Goal: Information Seeking & Learning: Learn about a topic

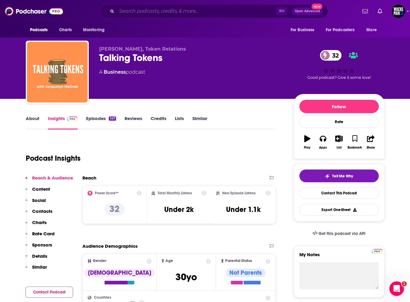
click at [155, 12] on input "Search podcasts, credits, & more..." at bounding box center [196, 11] width 159 height 10
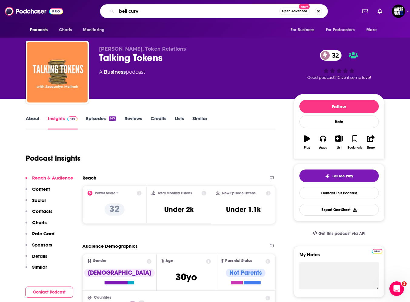
type input "bell curve"
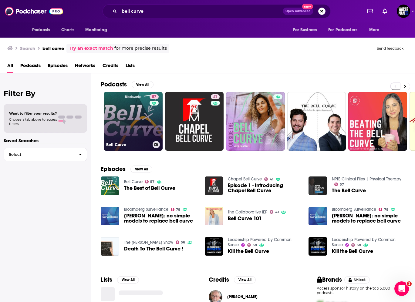
click at [129, 103] on link "57 Bell Curve" at bounding box center [133, 121] width 59 height 59
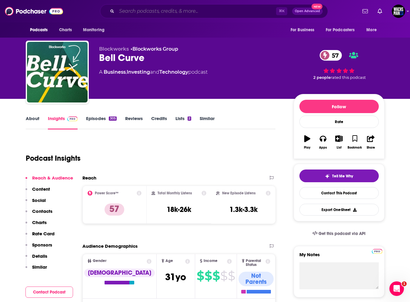
click at [158, 10] on input "Search podcasts, credits, & more..." at bounding box center [196, 11] width 159 height 10
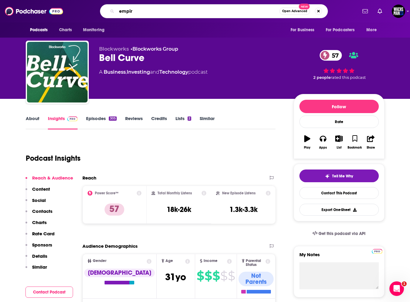
type input "empire"
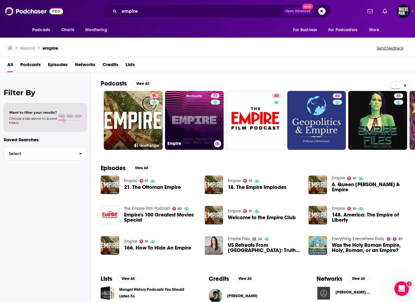
click at [184, 117] on link "71 Empire" at bounding box center [194, 120] width 59 height 59
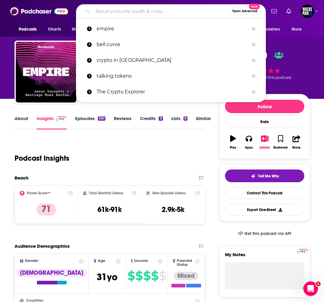
click at [158, 8] on input "Search podcasts, credits, & more..." at bounding box center [161, 11] width 137 height 10
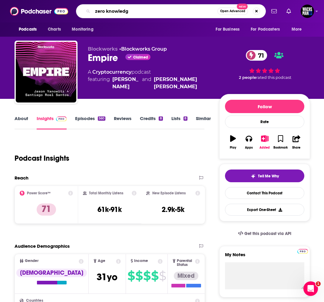
type input "zero knowledge"
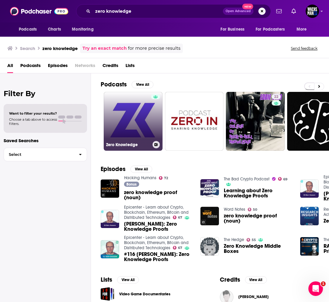
click at [136, 116] on link "Zero Knowledge" at bounding box center [133, 121] width 59 height 59
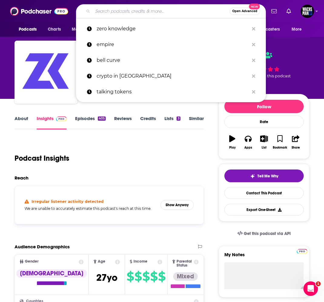
click at [116, 9] on input "Search podcasts, credits, & more..." at bounding box center [161, 11] width 137 height 10
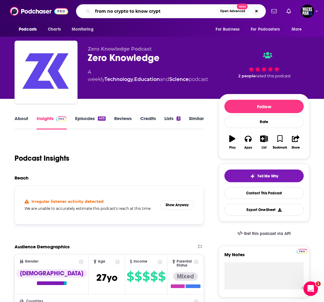
type input "from no crypto to know crypto"
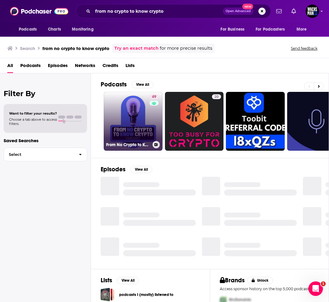
click at [141, 121] on link "49 From No Crypto to Know Crypto" at bounding box center [133, 121] width 59 height 59
